Goal: Task Accomplishment & Management: Manage account settings

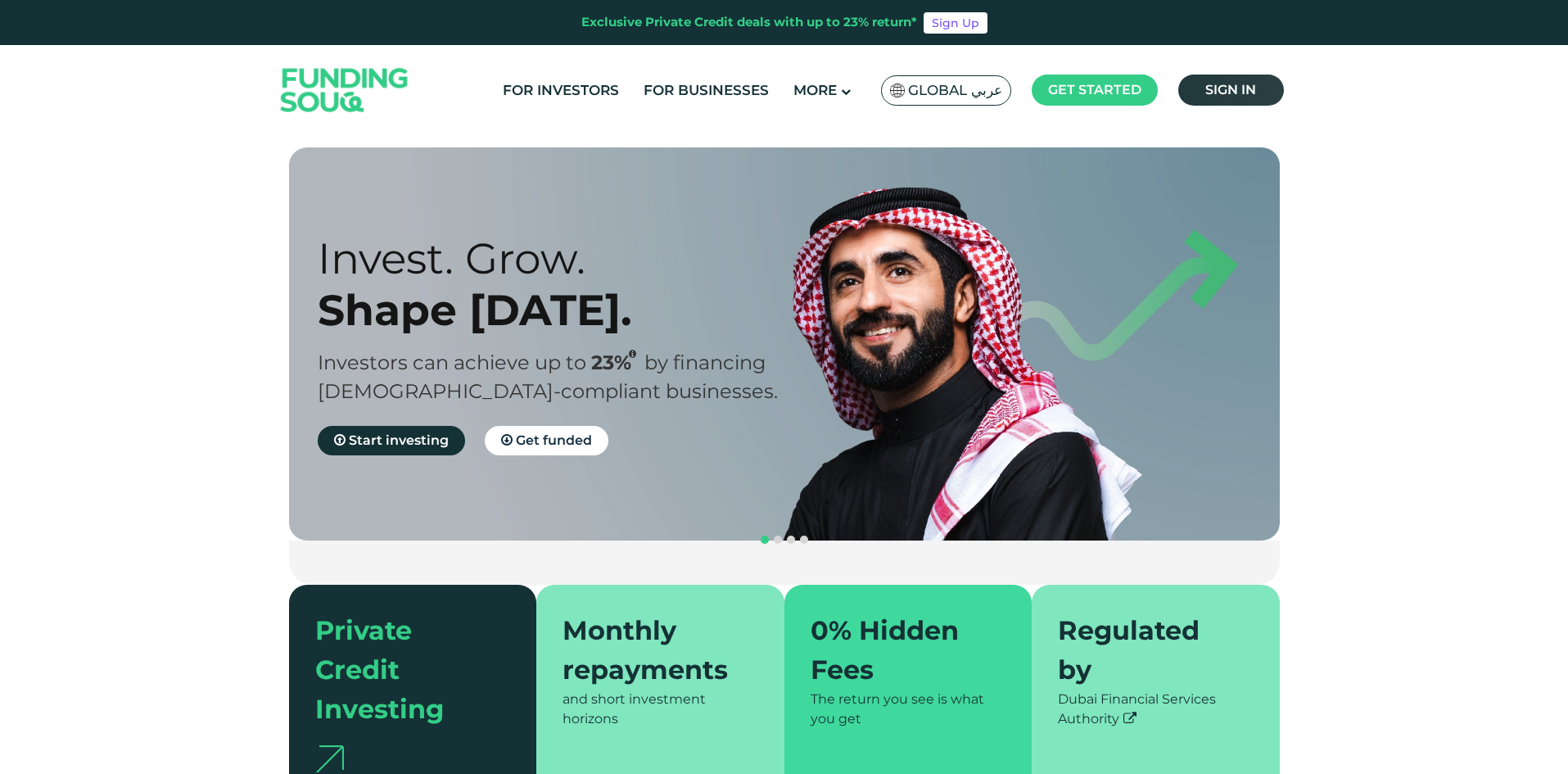
click at [1209, 103] on link "Sign in" at bounding box center [1231, 90] width 106 height 31
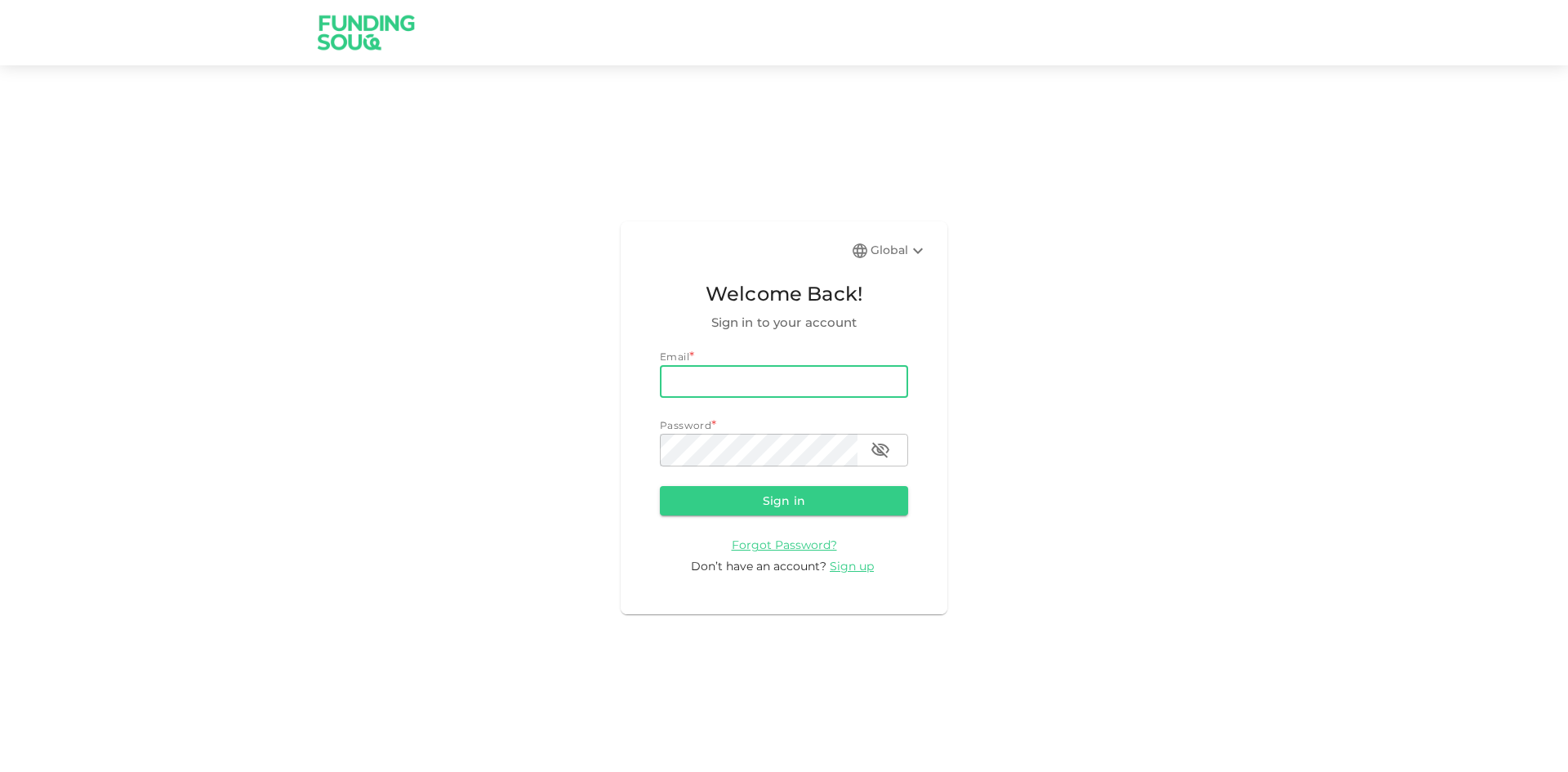
click at [755, 372] on input "email" at bounding box center [784, 381] width 248 height 33
click at [748, 388] on input "ashutosh@proviziacapital.com" at bounding box center [784, 381] width 248 height 33
type input "ash.dubai.24@gmail.com"
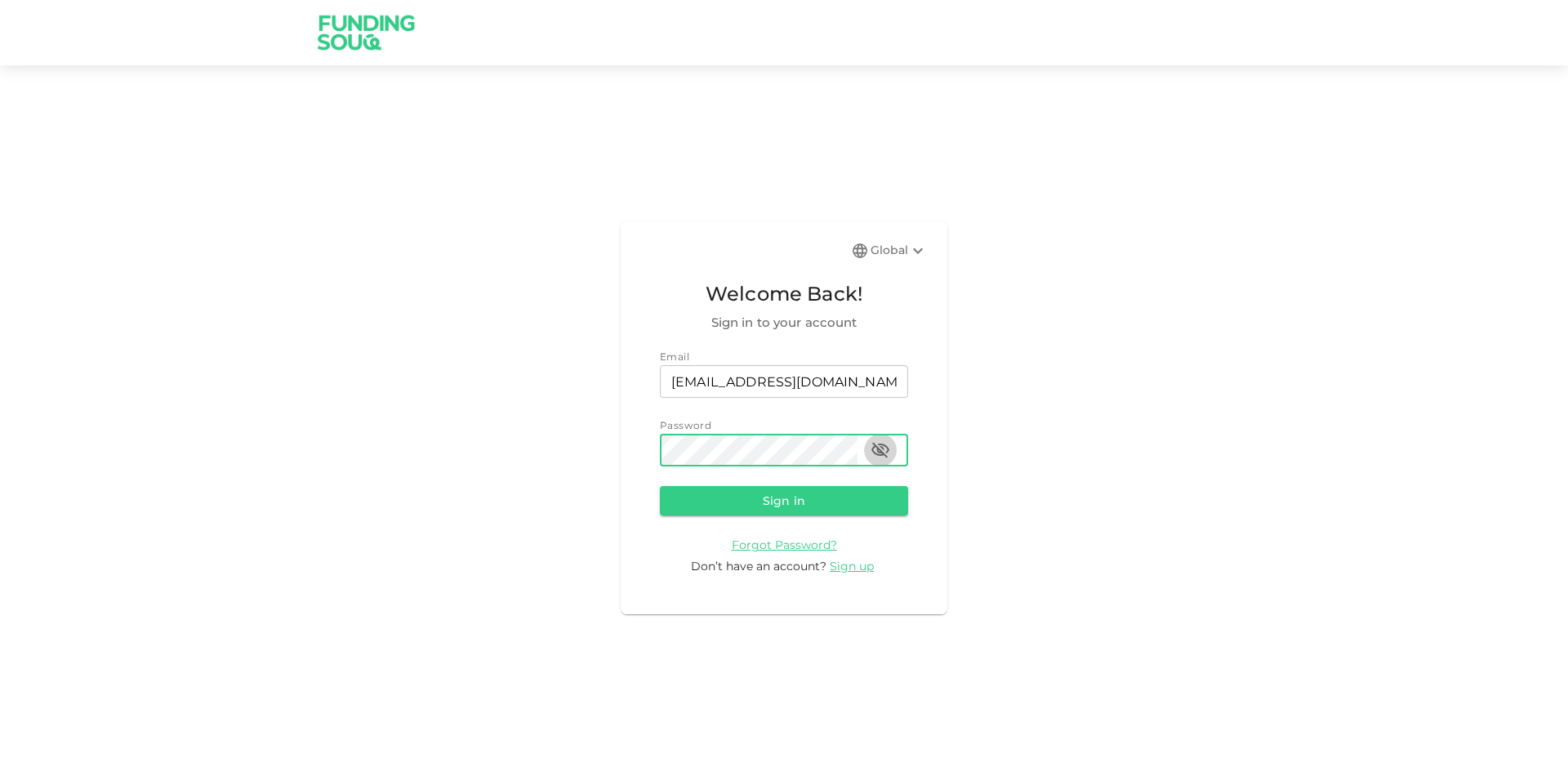
click at [879, 444] on icon "button" at bounding box center [879, 450] width 20 height 20
click at [769, 484] on form "Email email ash.dubai.24@gmail.com email Password password password Sign in For…" at bounding box center [784, 462] width 248 height 226
click at [775, 498] on button "Sign in" at bounding box center [784, 500] width 248 height 29
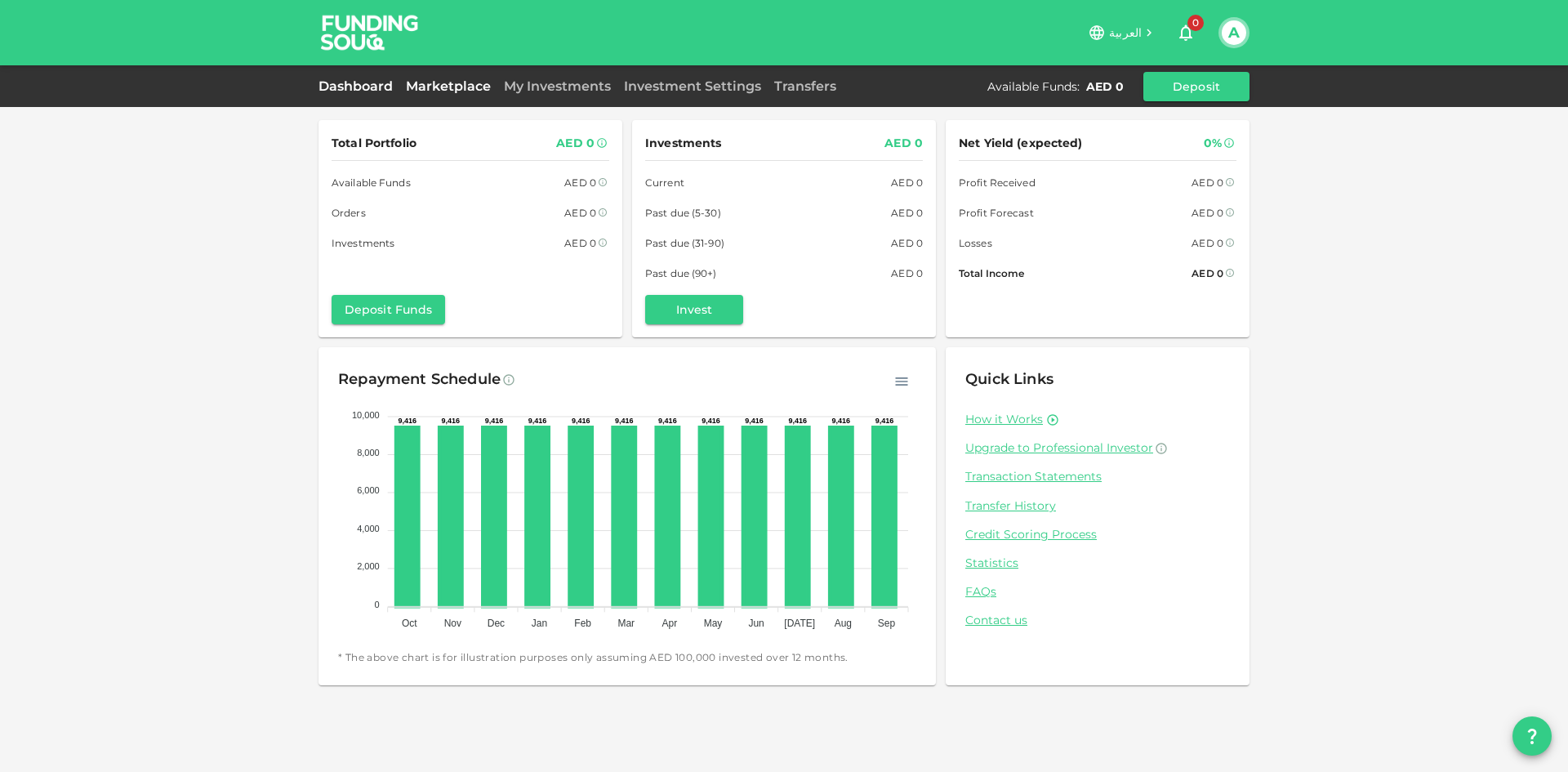
click at [446, 87] on link "Marketplace" at bounding box center [448, 87] width 98 height 15
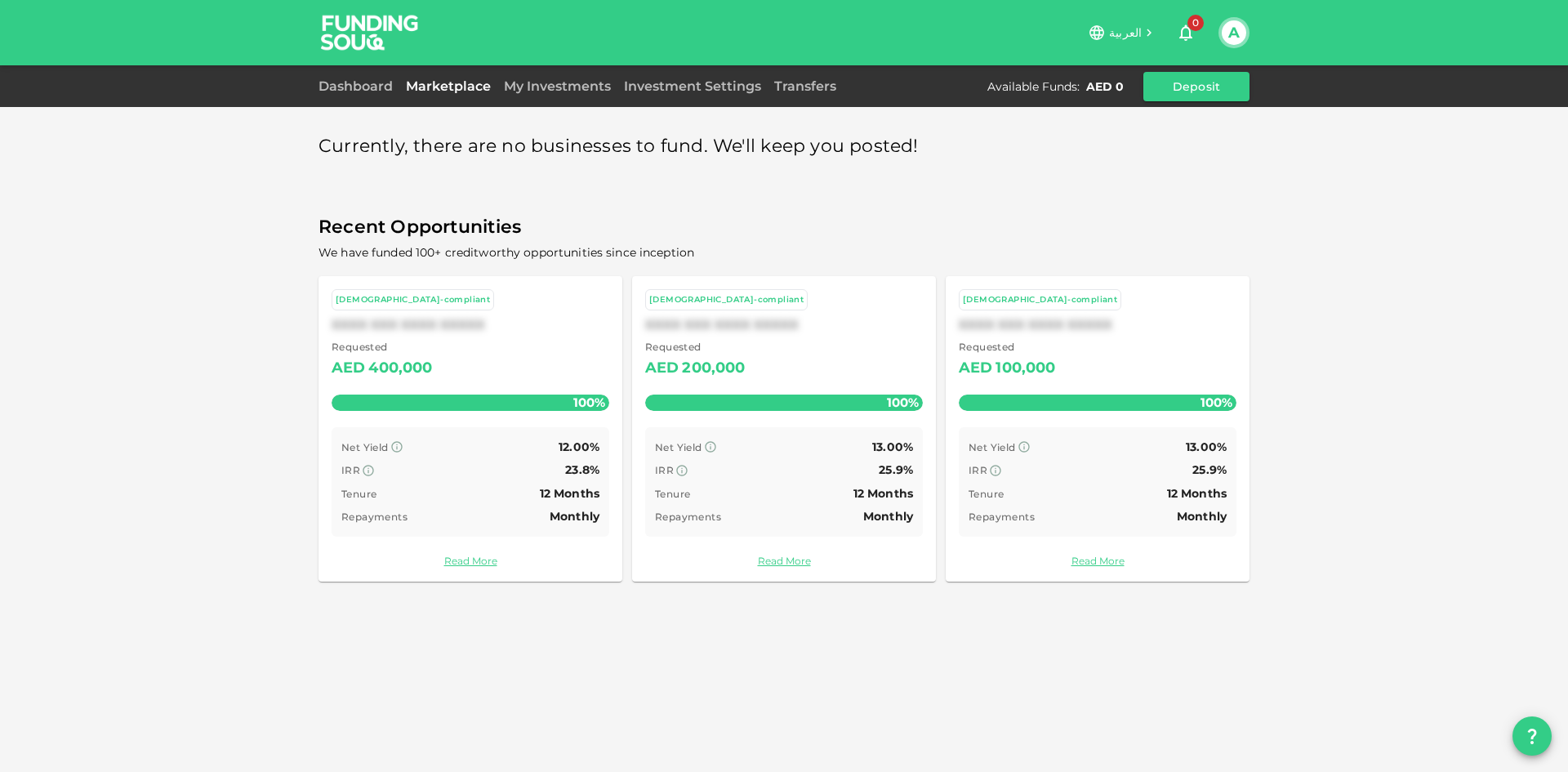
click at [570, 73] on div "Dashboard Marketplace My Investments Investment Settings Transfers Available Fu…" at bounding box center [784, 87] width 931 height 29
click at [570, 81] on link "My Investments" at bounding box center [557, 87] width 120 height 15
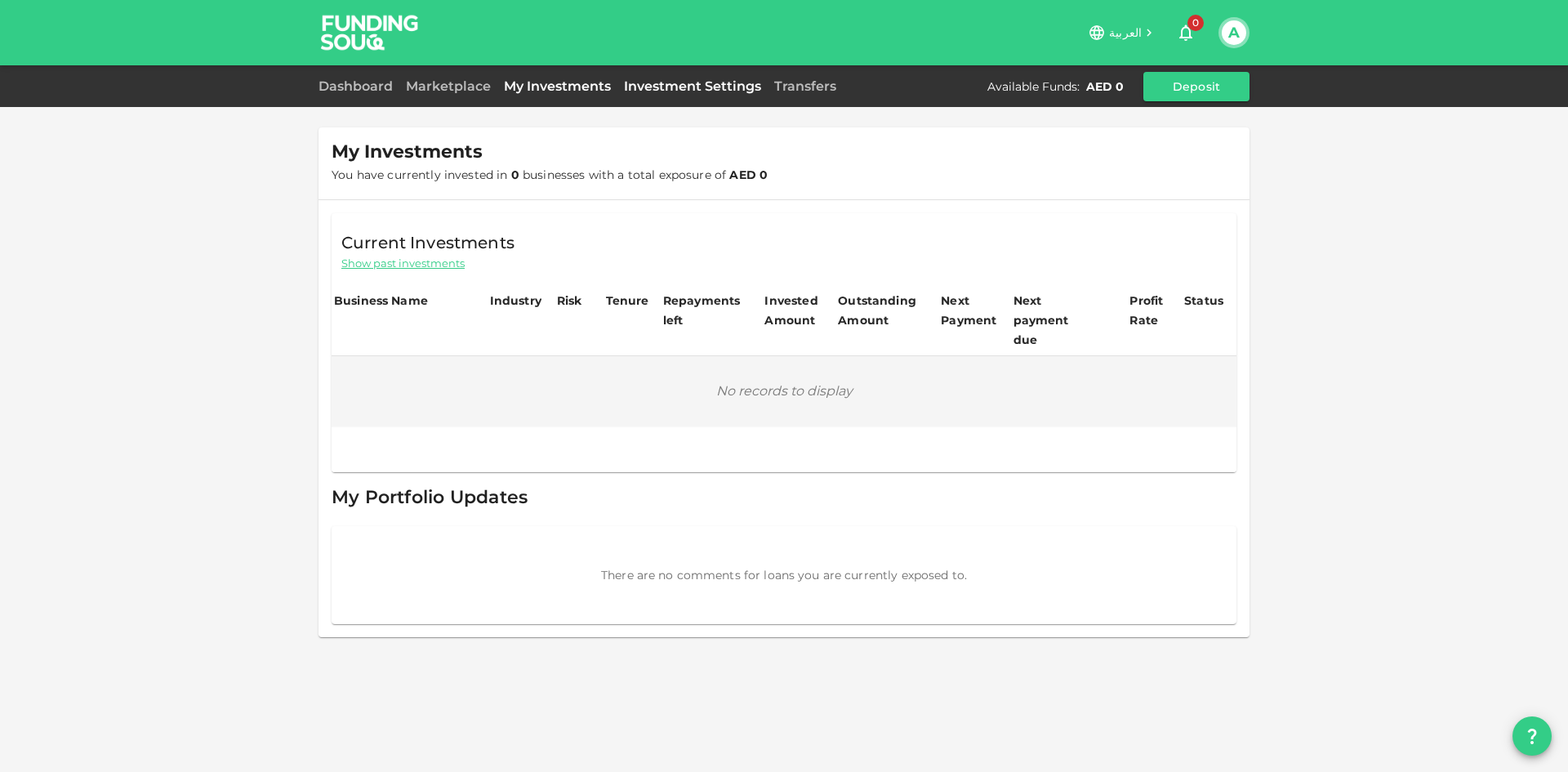
click at [665, 86] on link "Investment Settings" at bounding box center [692, 87] width 150 height 15
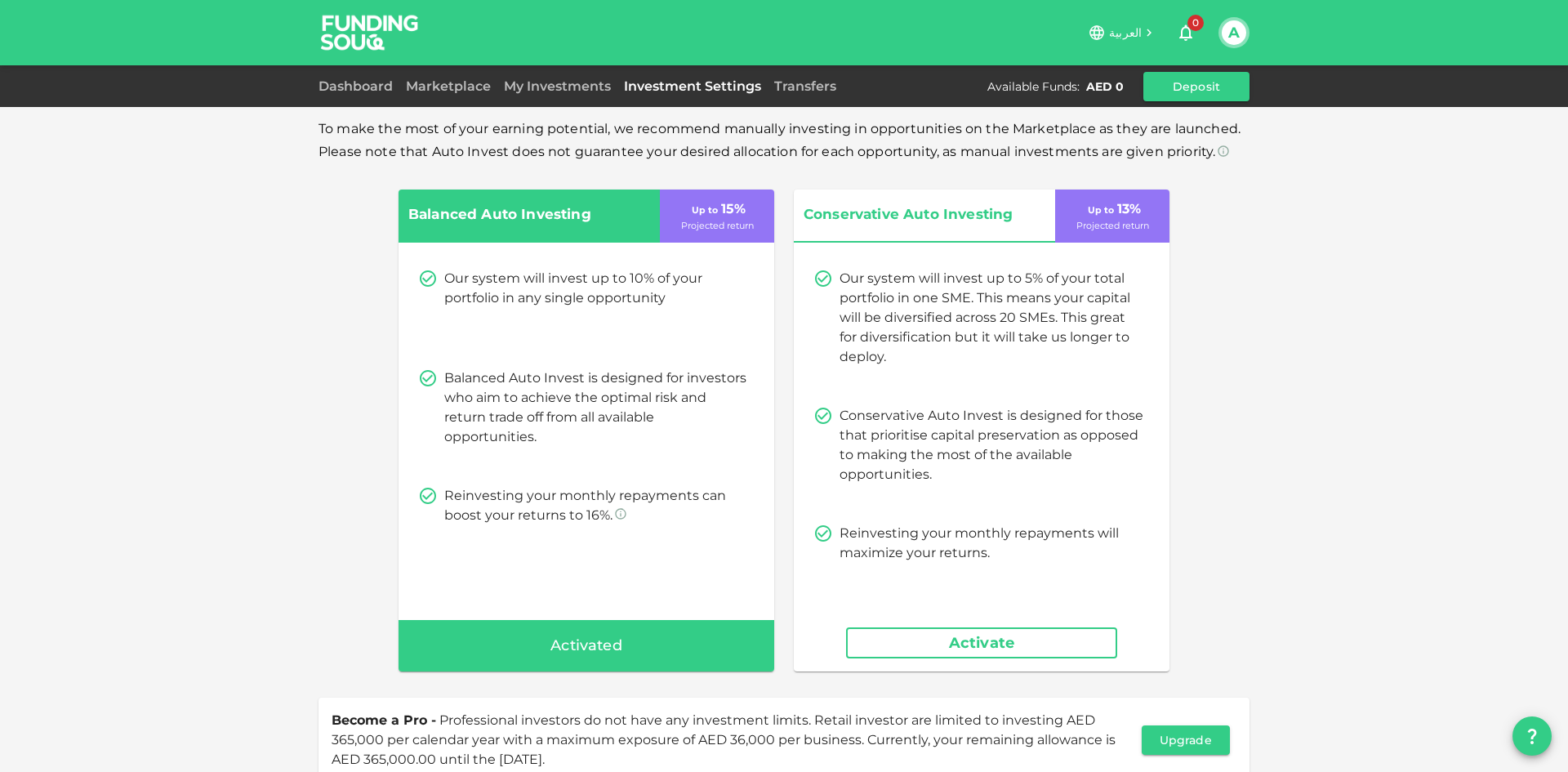
click at [826, 66] on div "Dashboard Marketplace My Investments Investment Settings Transfers Available Fu…" at bounding box center [784, 86] width 1568 height 42
click at [827, 77] on div "Transfers" at bounding box center [805, 87] width 75 height 20
click at [832, 84] on link "Transfers" at bounding box center [805, 87] width 75 height 15
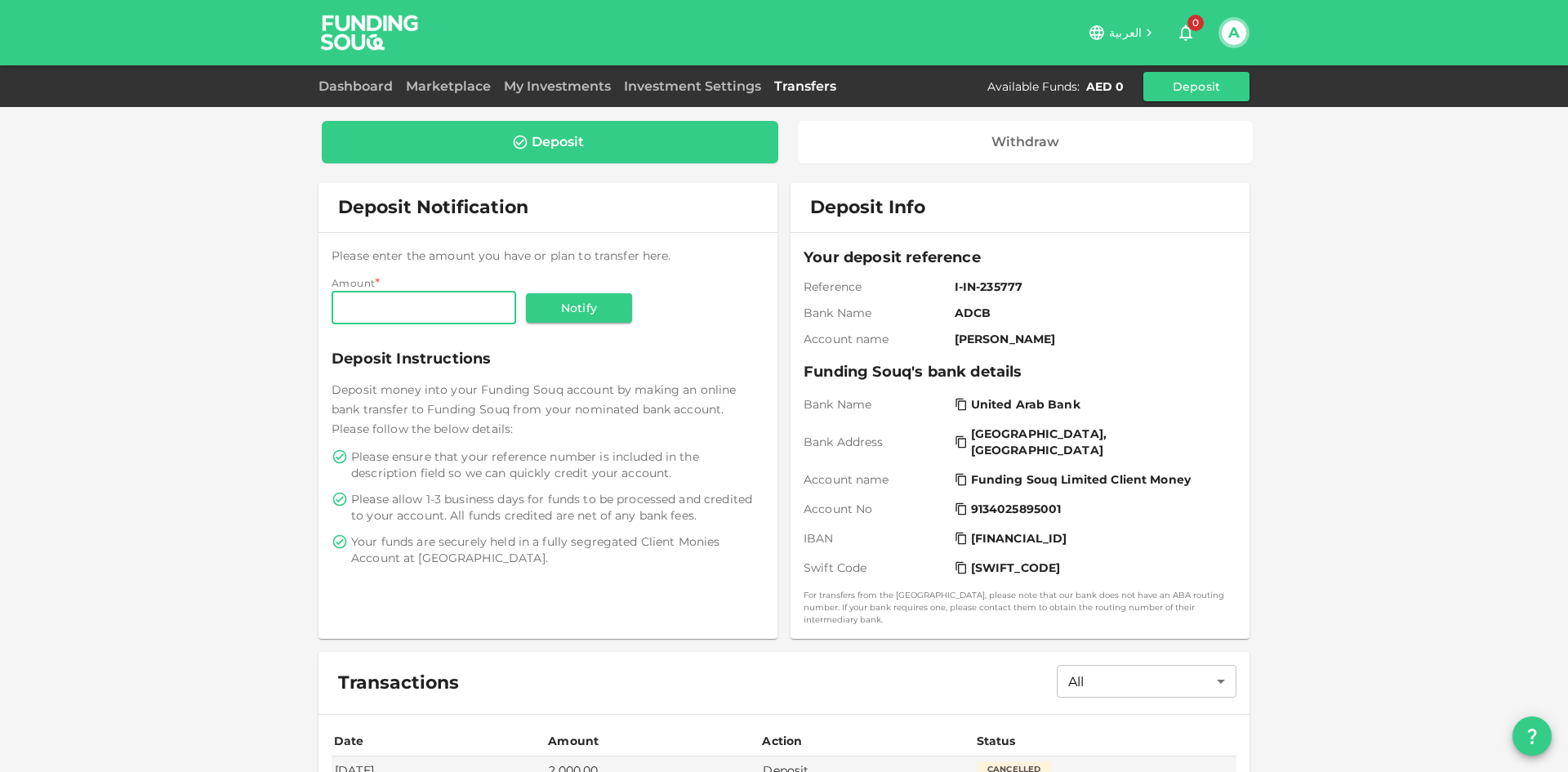
click at [337, 68] on div "Dashboard Marketplace My Investments Investment Settings Transfers Available Fu…" at bounding box center [784, 86] width 1568 height 42
click at [338, 84] on link "Dashboard" at bounding box center [359, 87] width 80 height 15
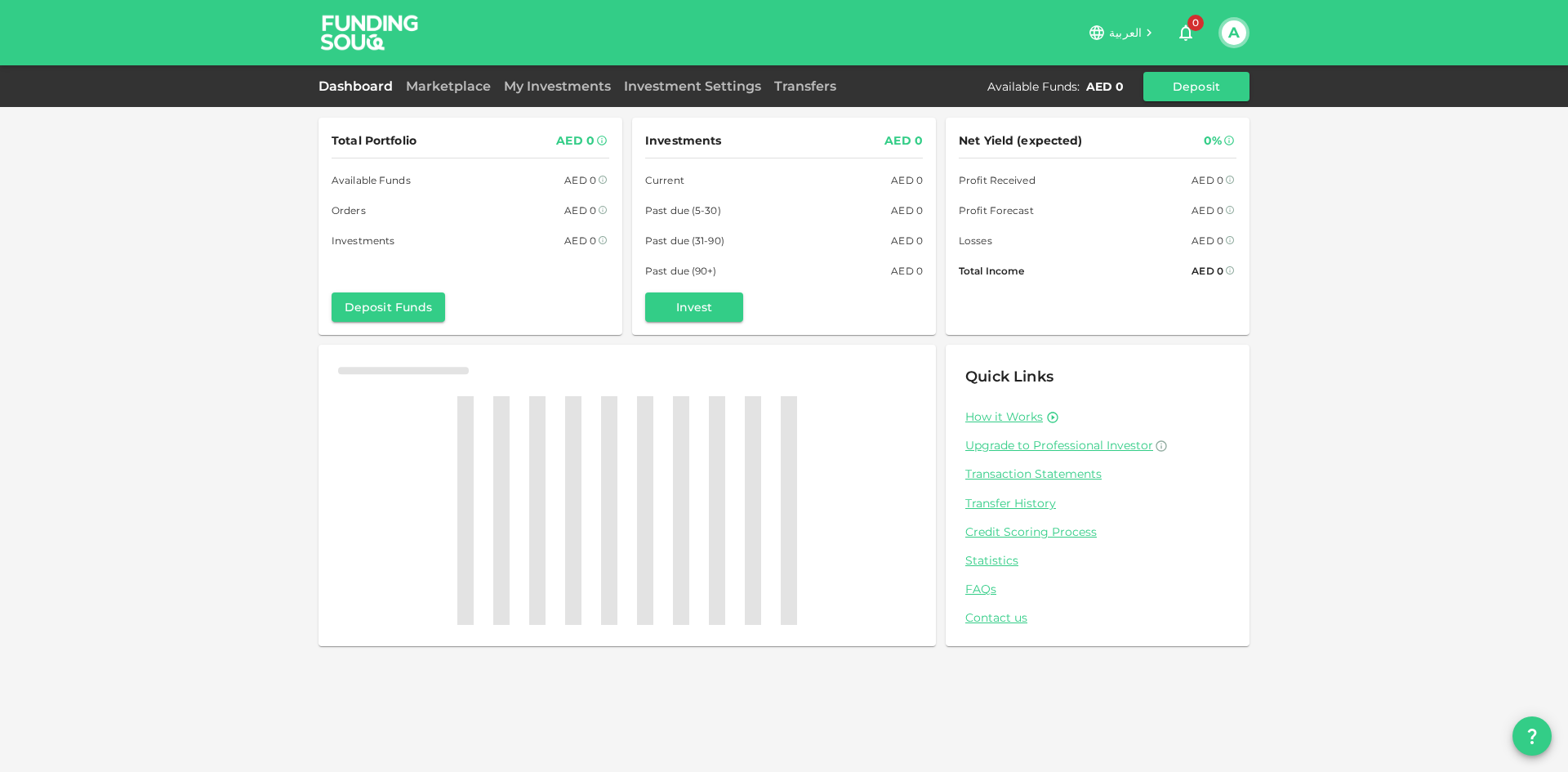
click at [1238, 34] on button "A" at bounding box center [1233, 33] width 25 height 25
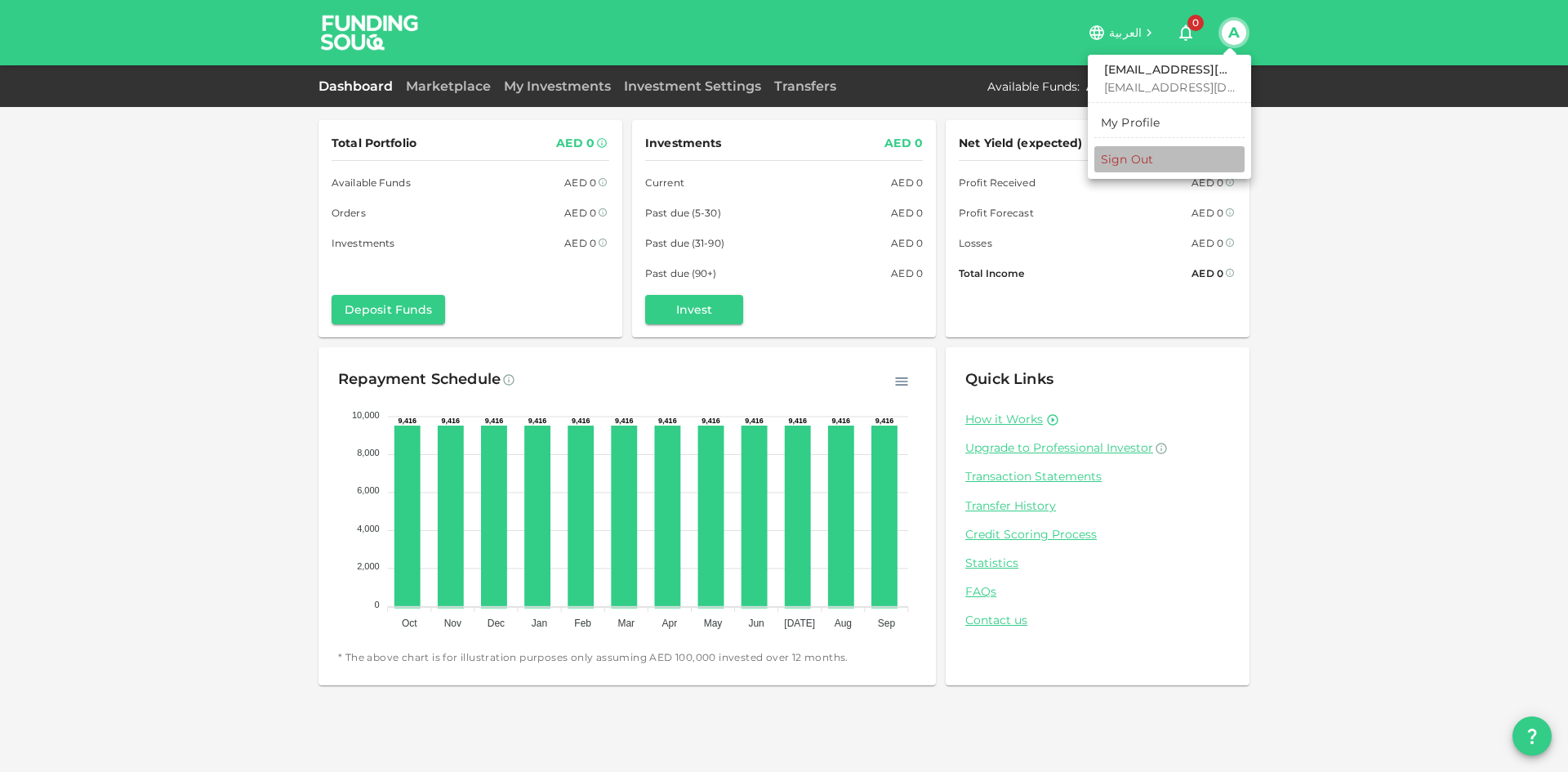
click at [1178, 165] on li "Sign Out" at bounding box center [1169, 159] width 150 height 27
